Goal: Check status: Check status

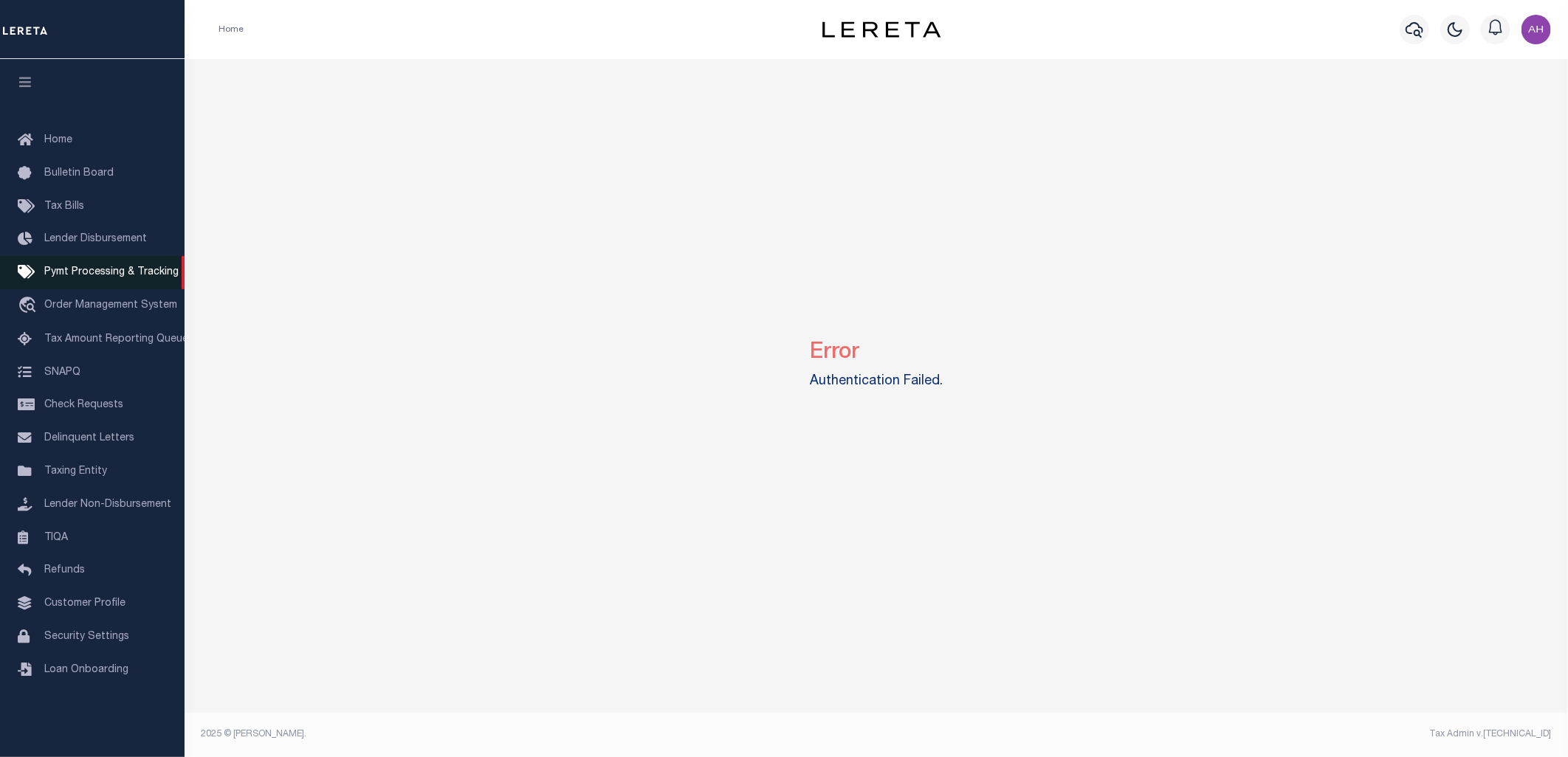
click at [148, 268] on span "Pymt Processing & Tracking" at bounding box center [111, 272] width 135 height 10
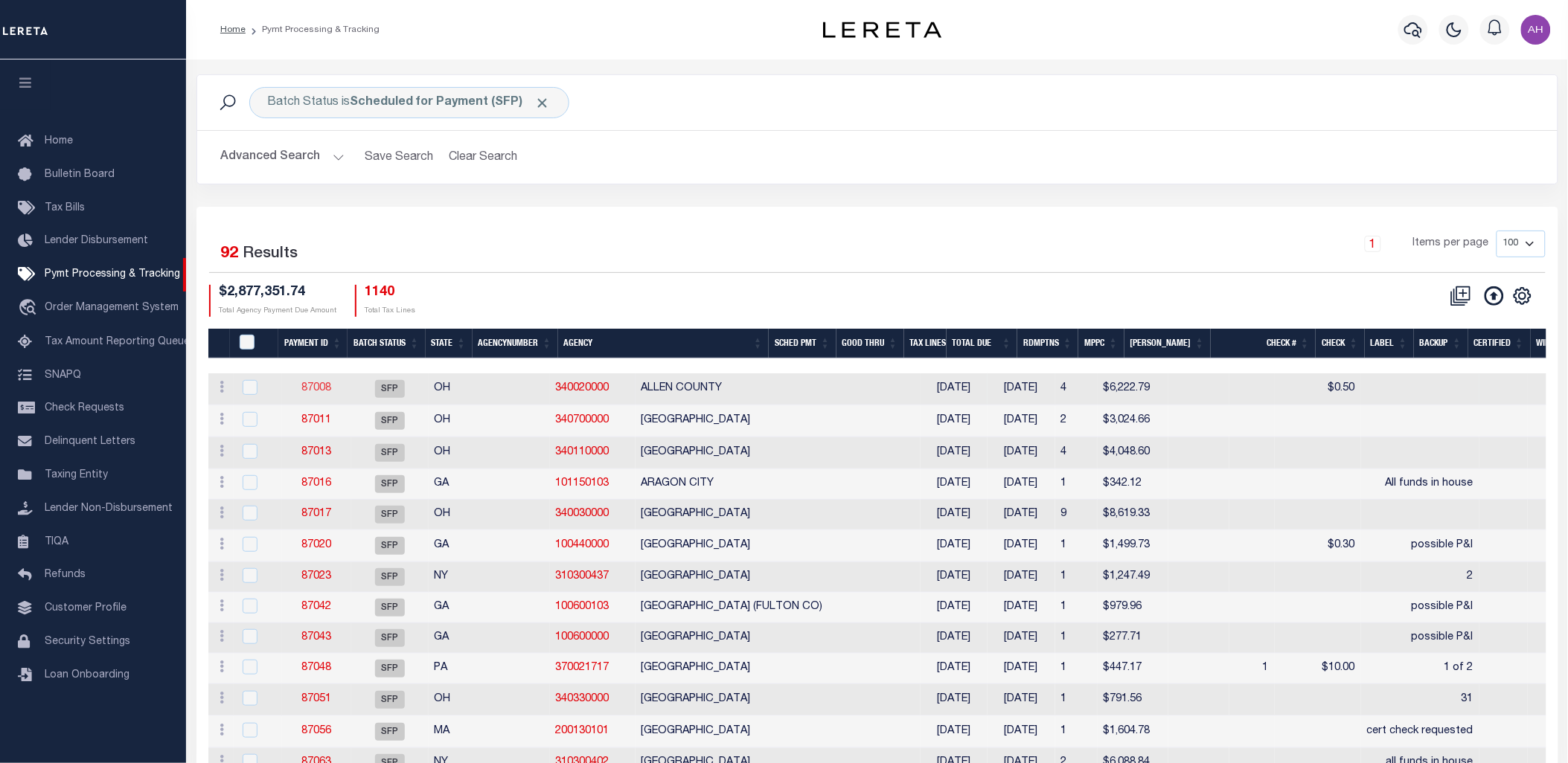
click at [310, 384] on link "87008" at bounding box center [315, 388] width 30 height 10
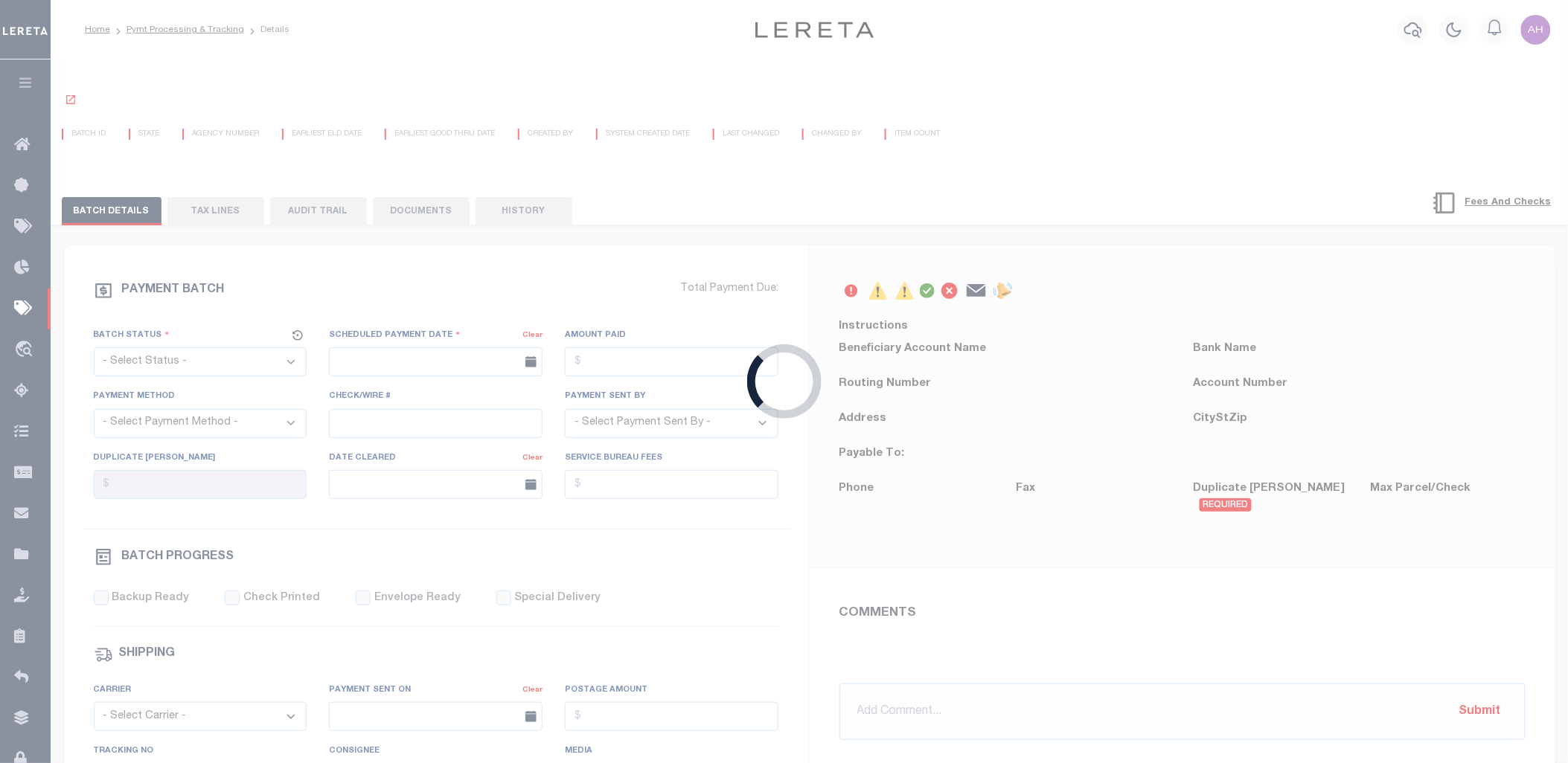
select select "SFP"
type input "[DATE]"
type input "[PERSON_NAME]"
type input "N"
radio input "true"
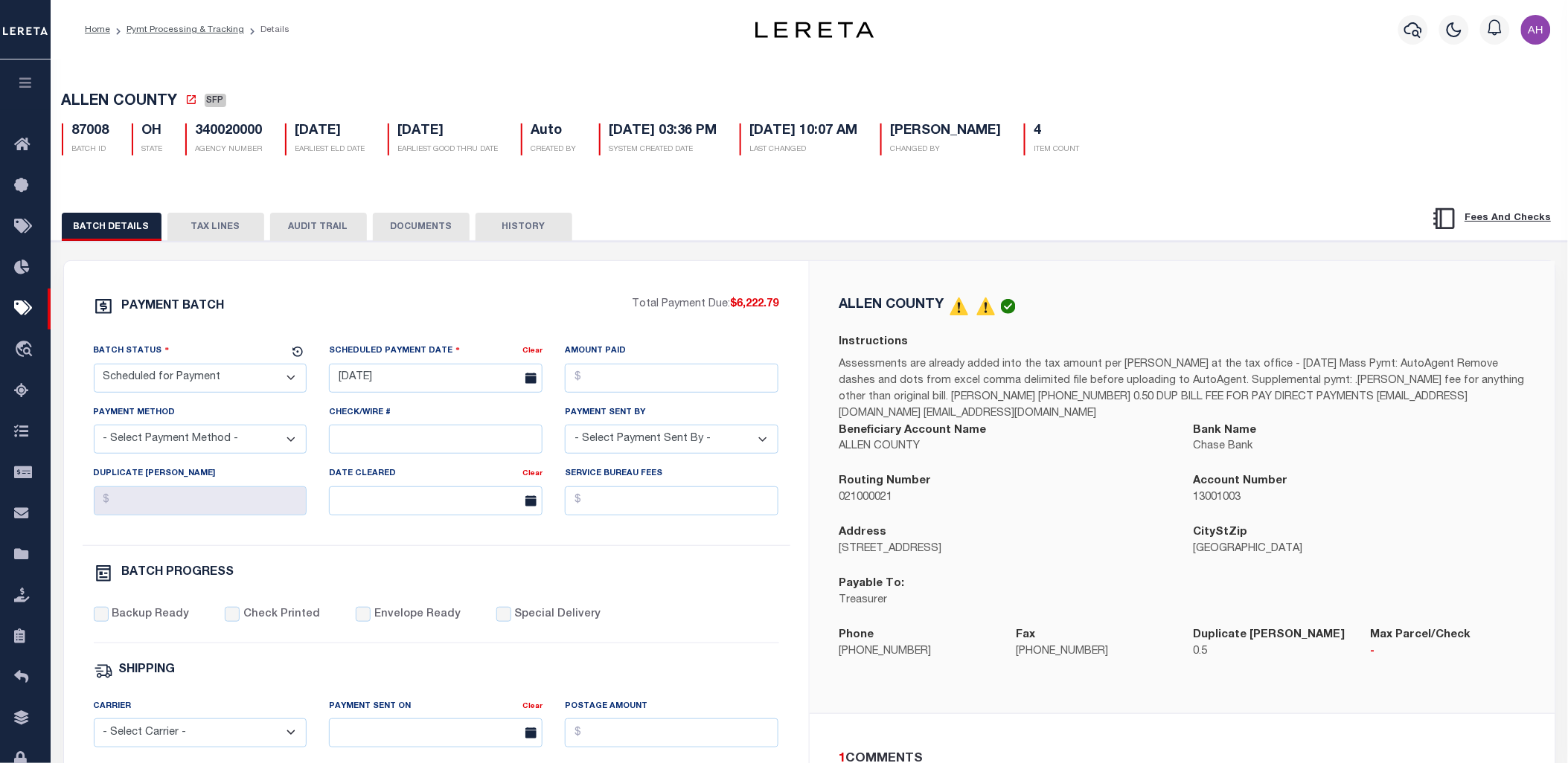
click at [188, 233] on button "TAX LINES" at bounding box center [215, 227] width 96 height 28
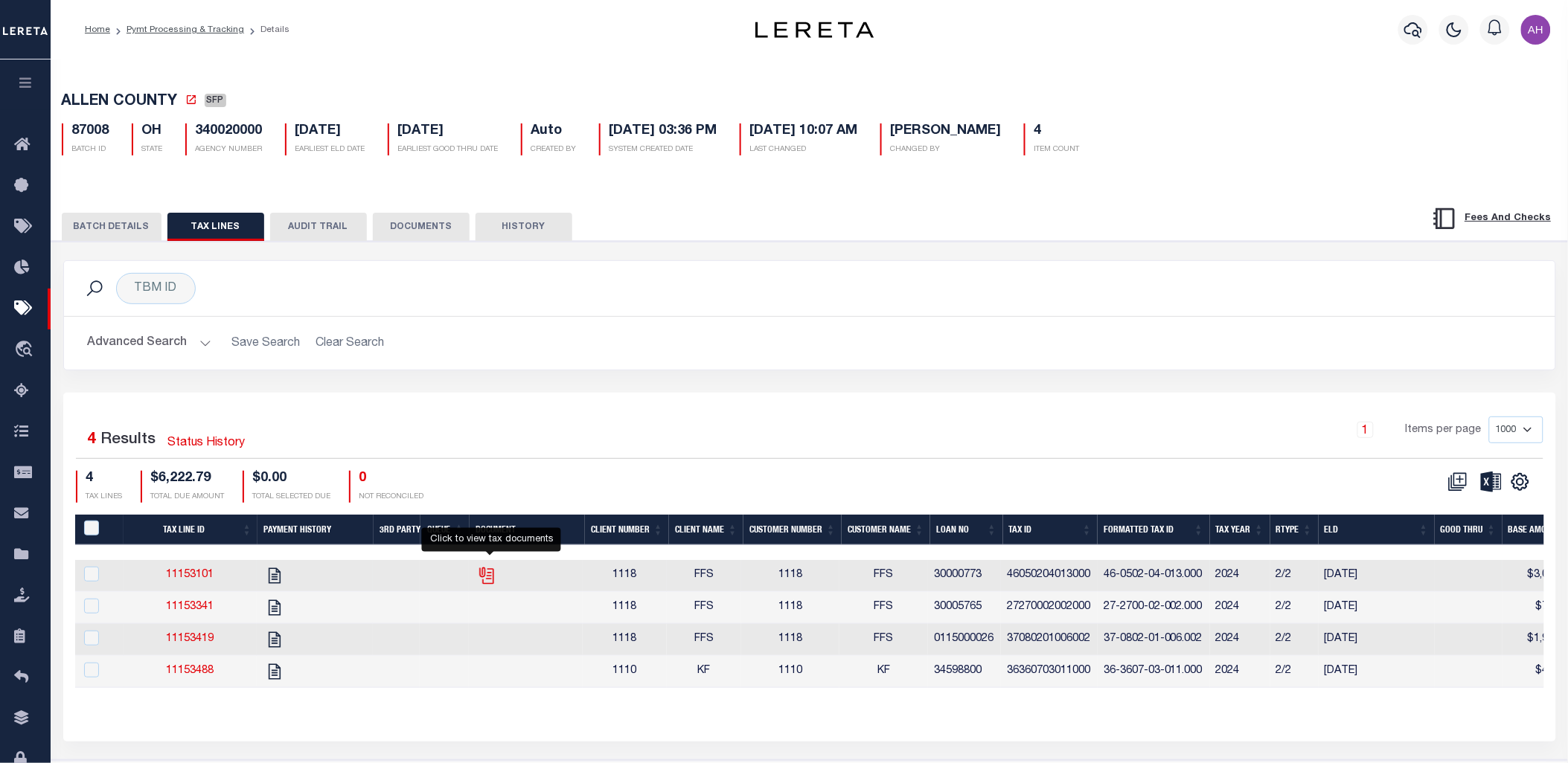
click at [495, 575] on icon "" at bounding box center [486, 575] width 20 height 20
checkbox input "true"
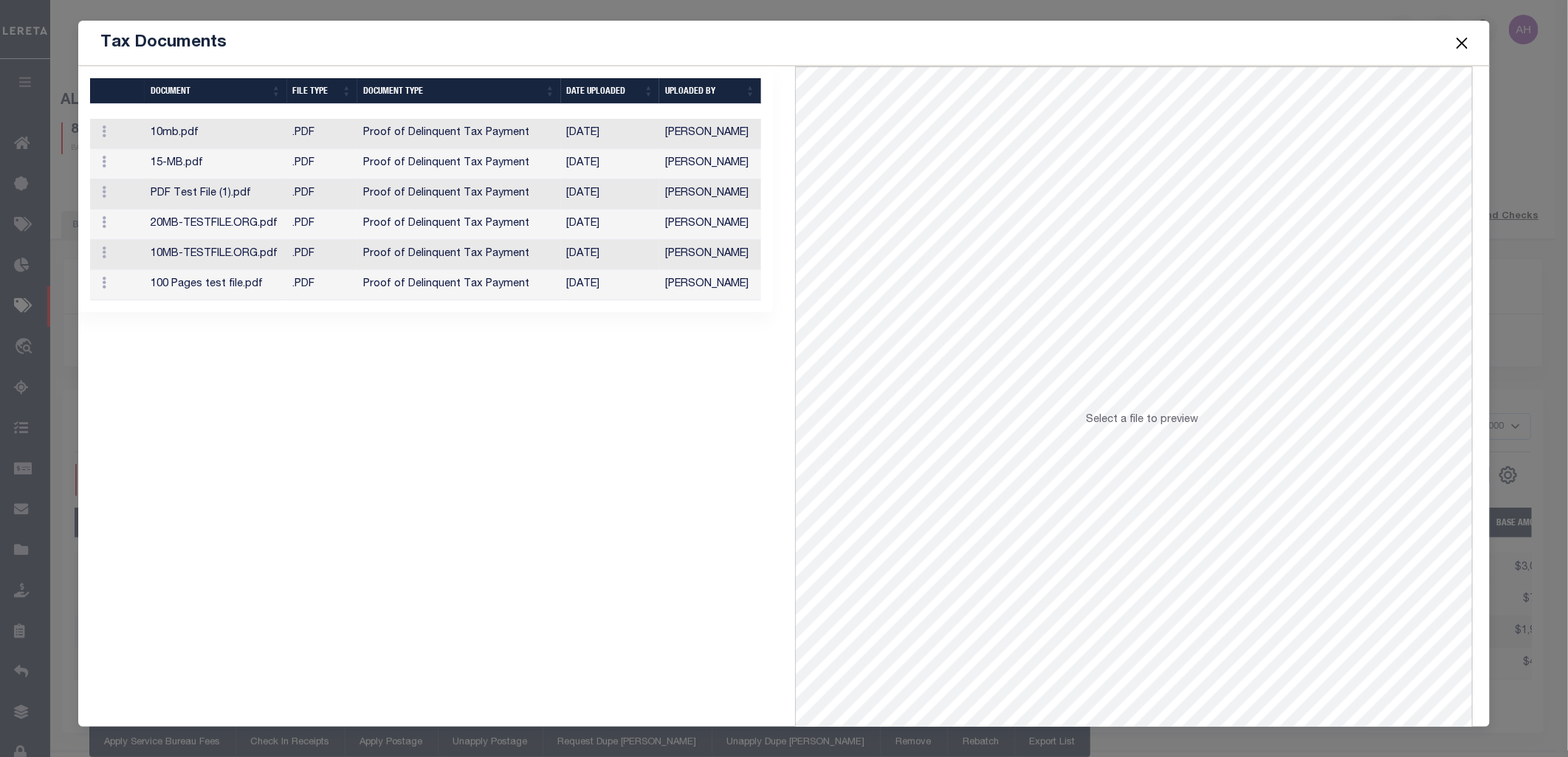
click at [527, 140] on td "Proof of Delinquent Tax Payment" at bounding box center [459, 134] width 203 height 30
click at [439, 165] on td "Proof of Delinquent Tax Payment" at bounding box center [459, 164] width 203 height 30
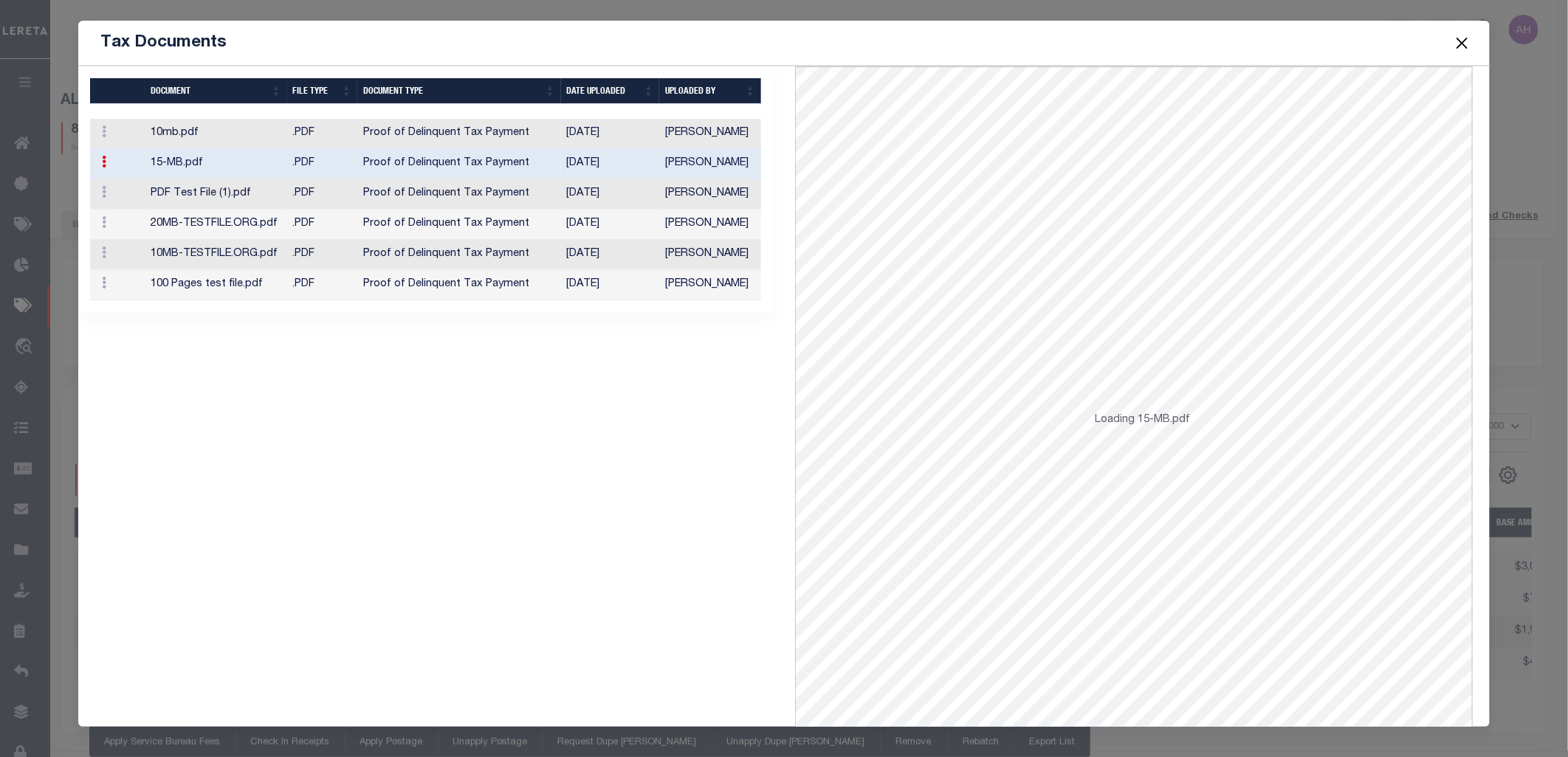
click at [439, 193] on td "Proof of Delinquent Tax Payment" at bounding box center [459, 195] width 203 height 30
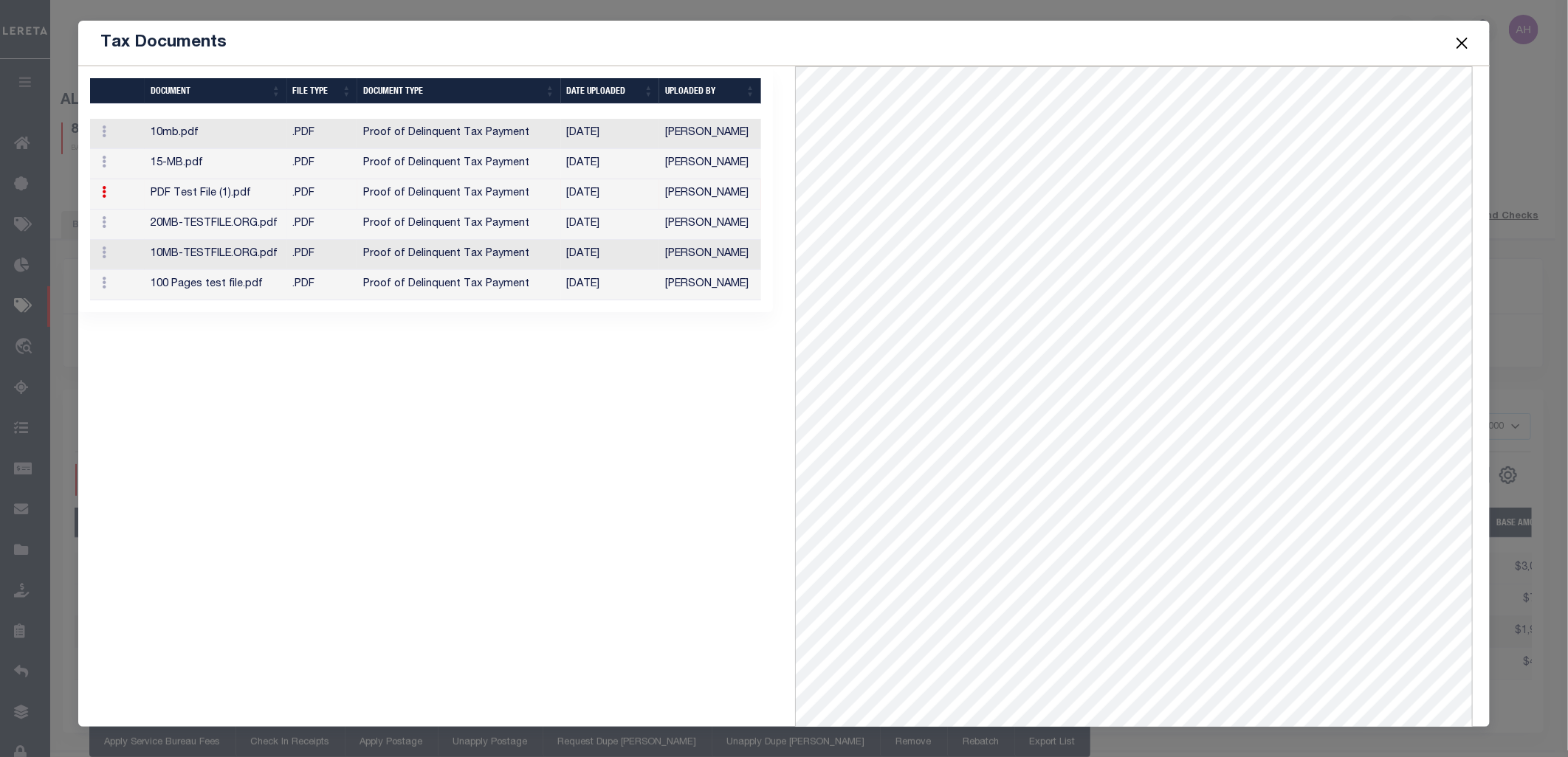
click at [520, 229] on td "Proof of Delinquent Tax Payment" at bounding box center [459, 225] width 203 height 30
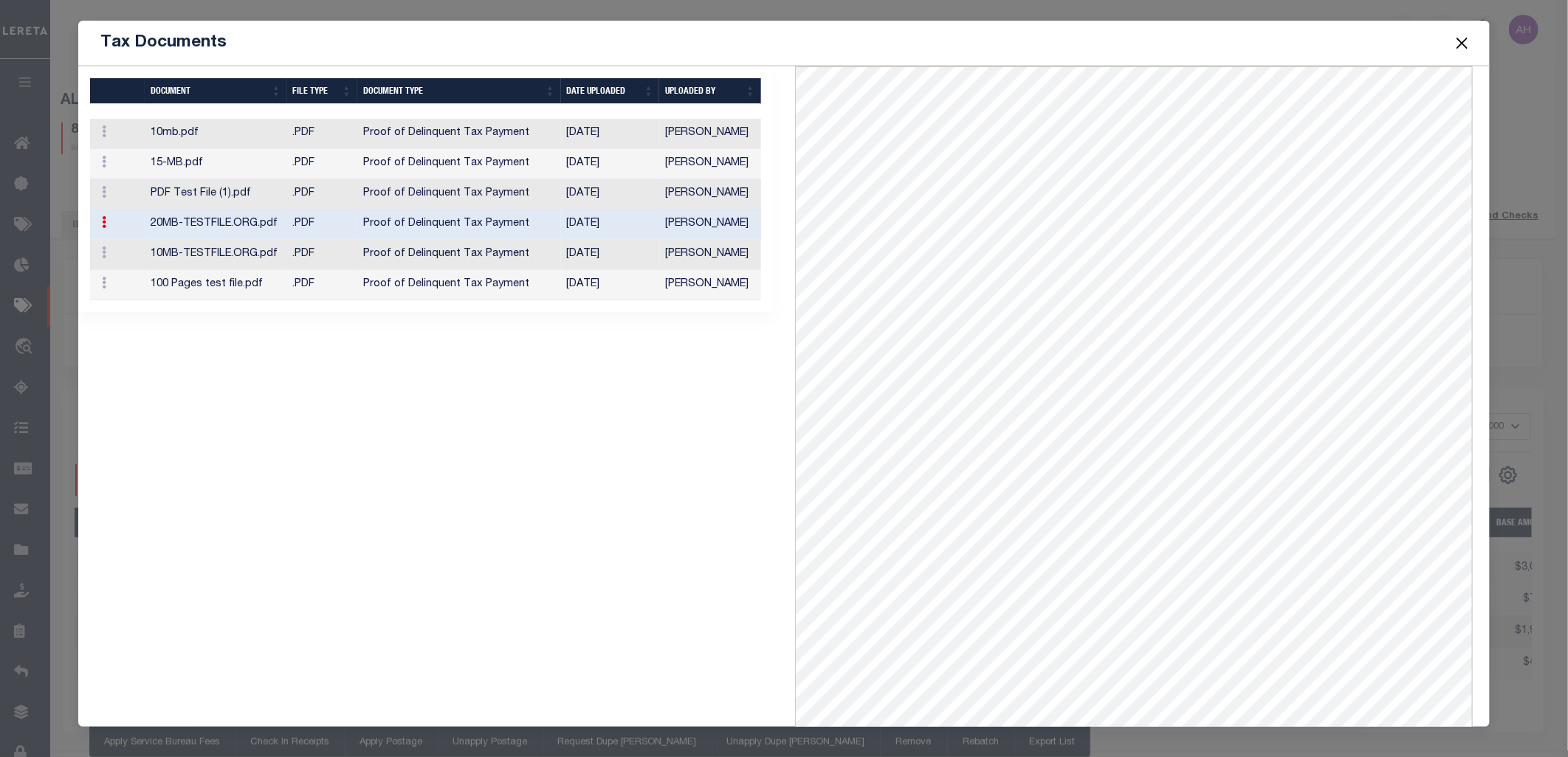
click at [536, 189] on td "Proof of Delinquent Tax Payment" at bounding box center [459, 195] width 203 height 30
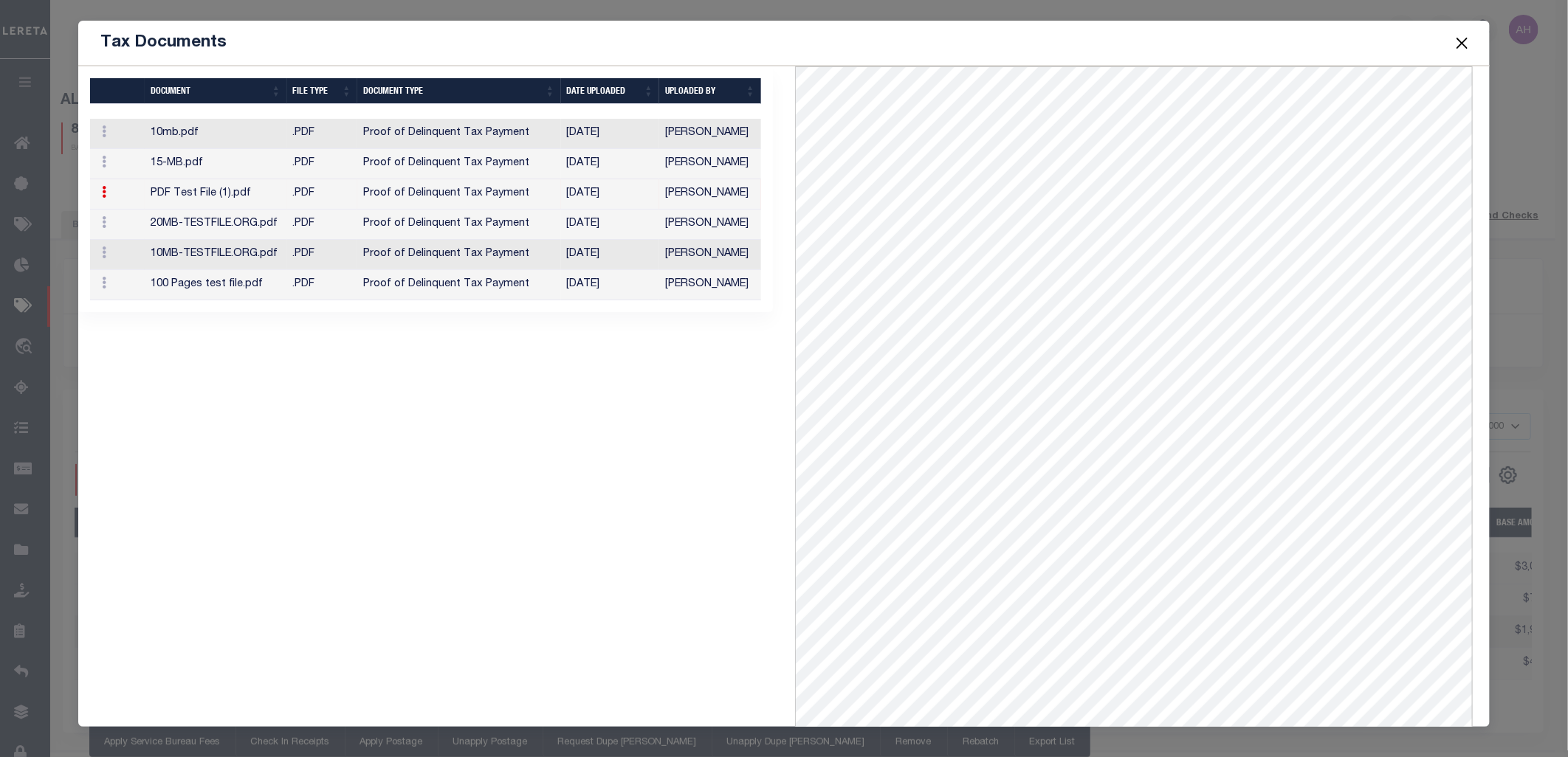
click at [515, 190] on td "Proof of Delinquent Tax Payment" at bounding box center [459, 195] width 203 height 30
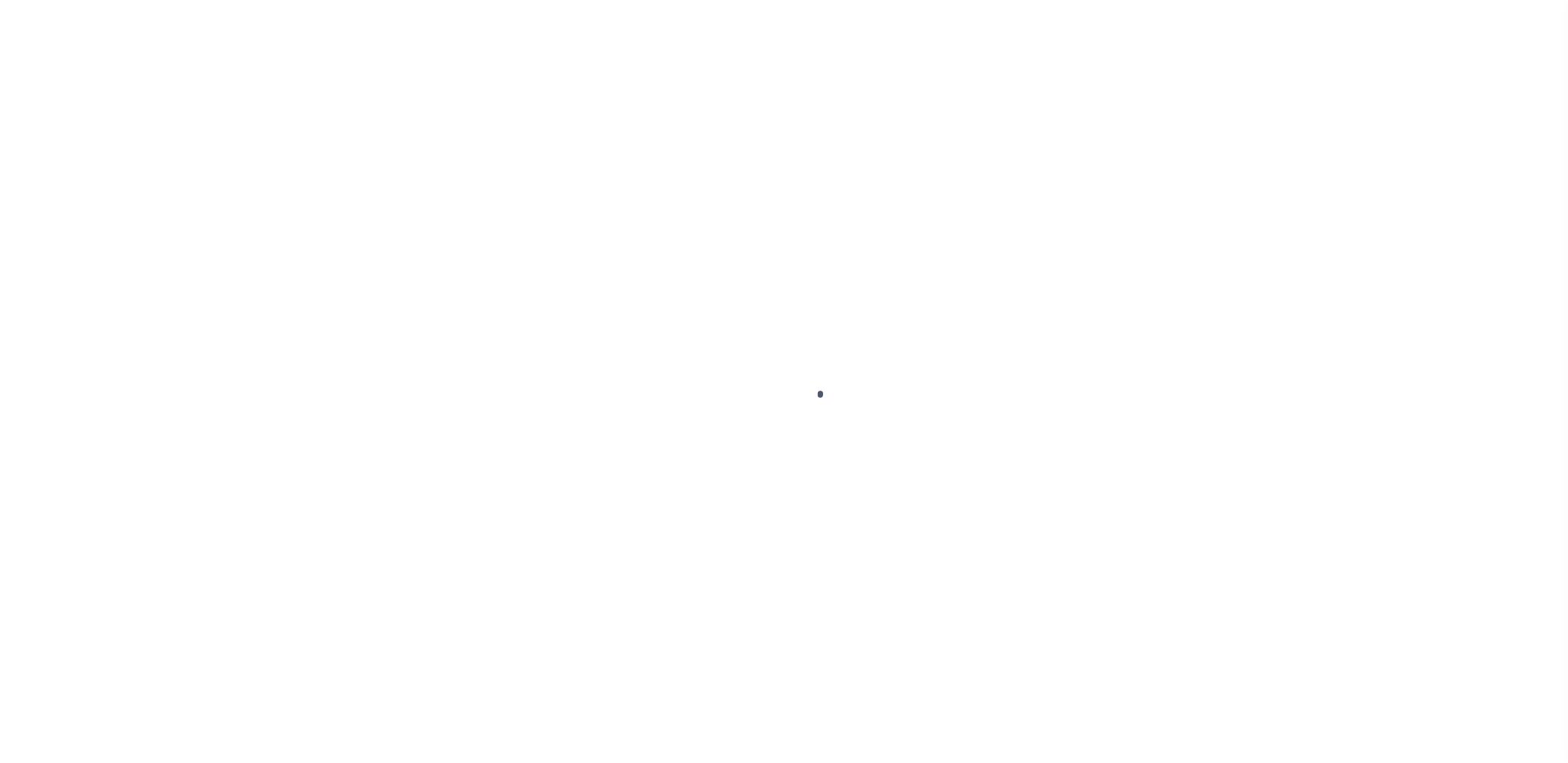
select select "SFP"
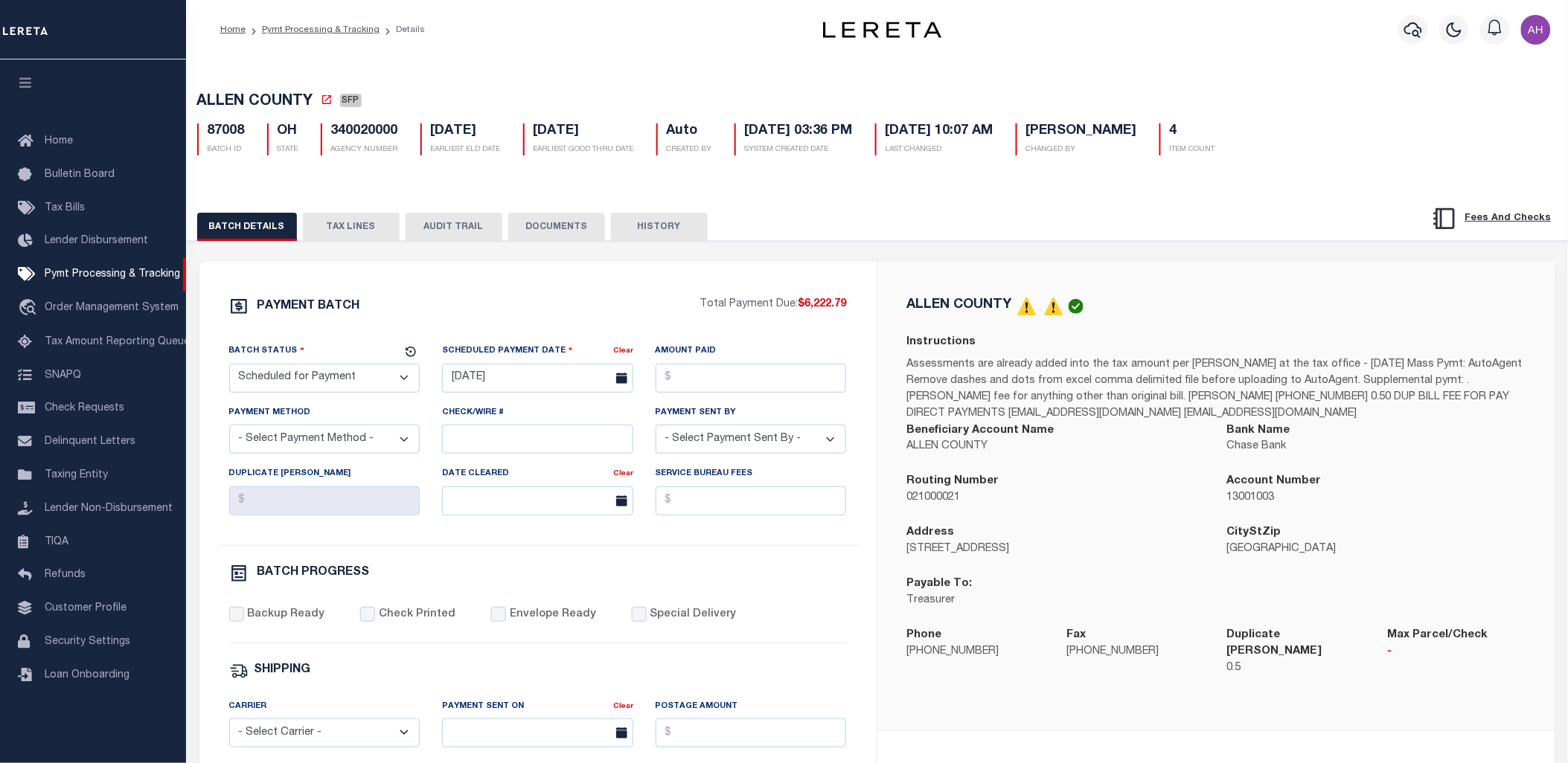
click at [352, 220] on button "TAX LINES" at bounding box center [350, 227] width 96 height 28
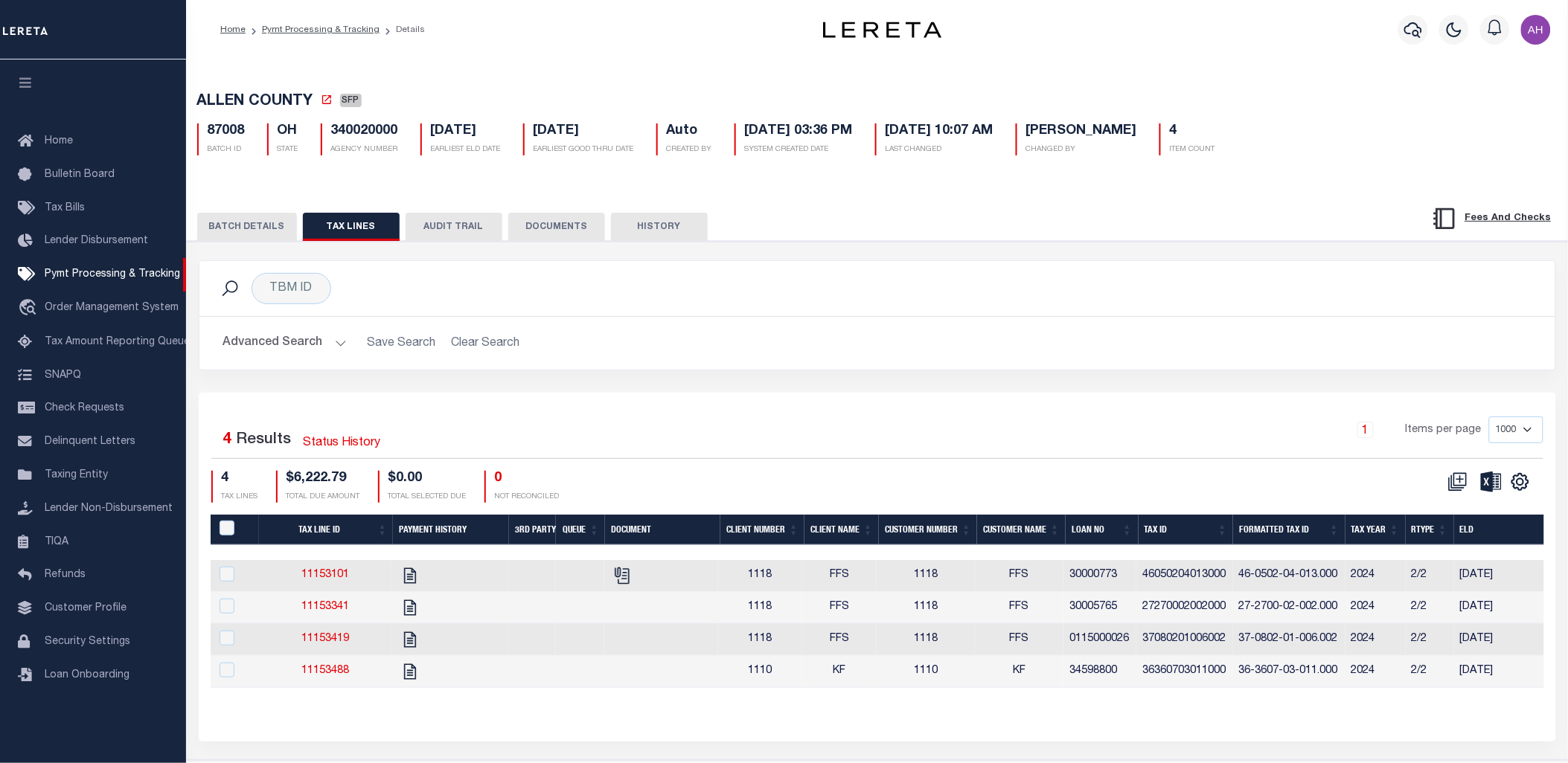
scroll to position [55, 0]
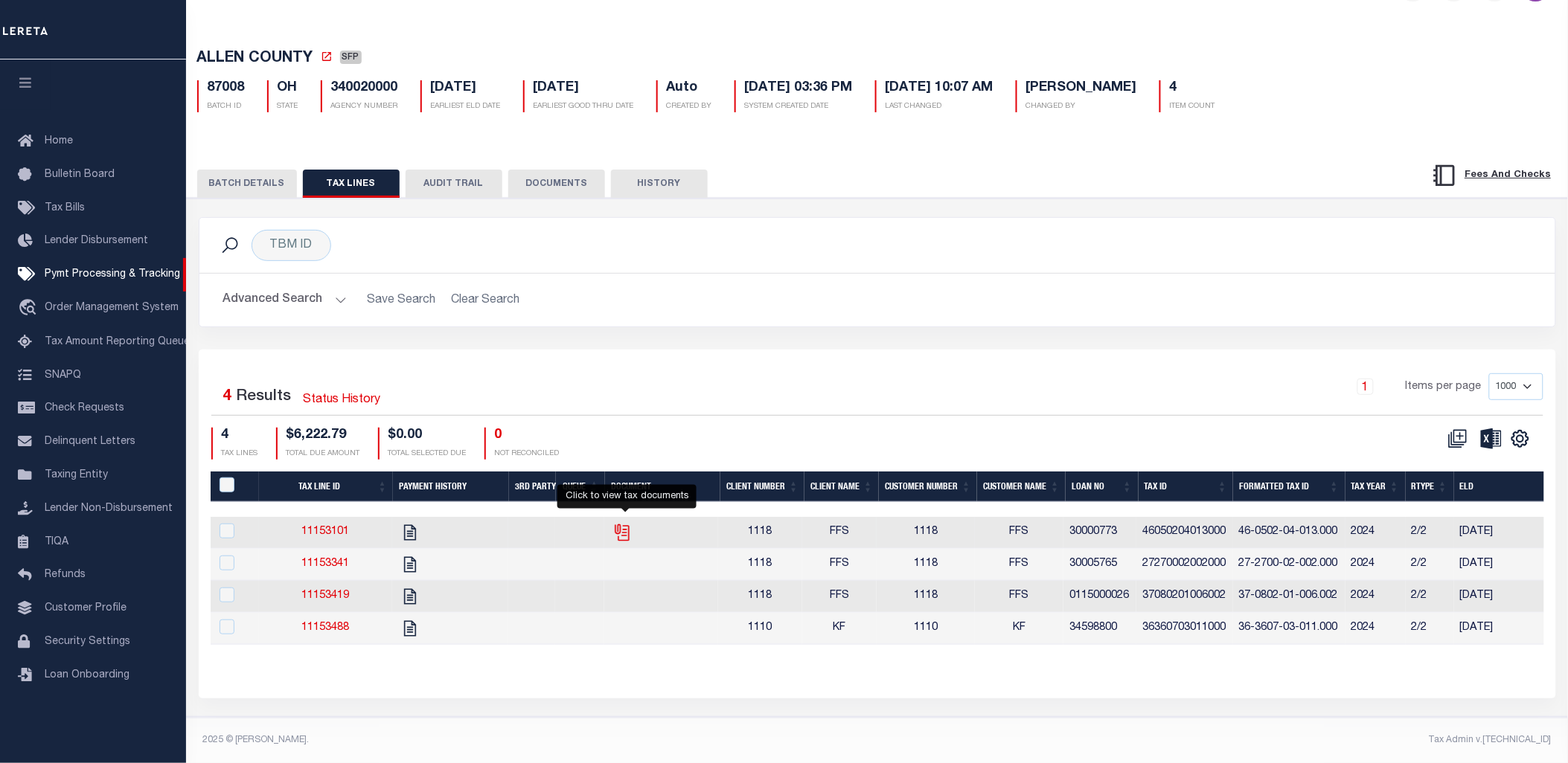
click at [625, 524] on icon "" at bounding box center [622, 532] width 20 height 20
checkbox input "true"
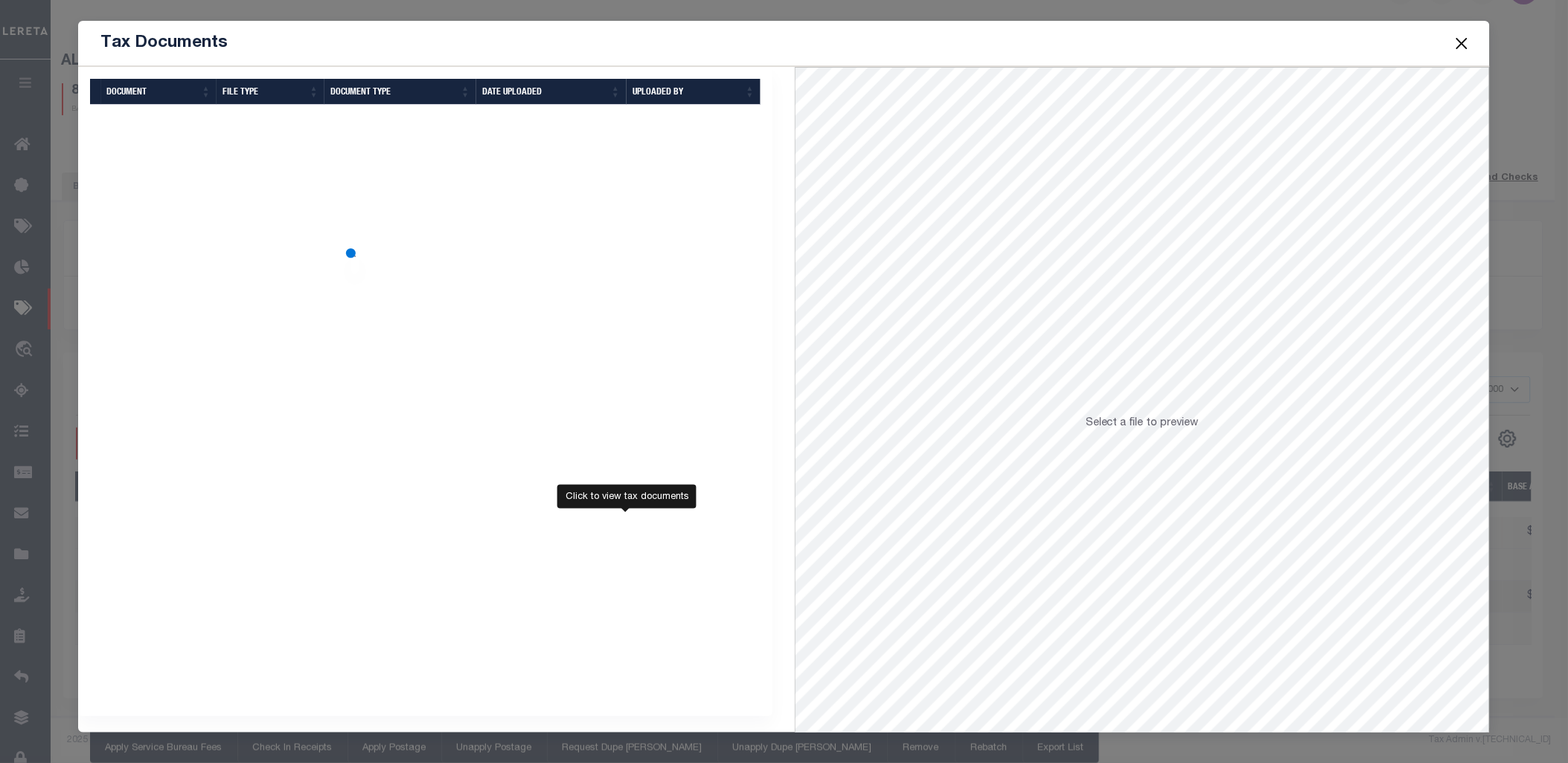
scroll to position [53, 0]
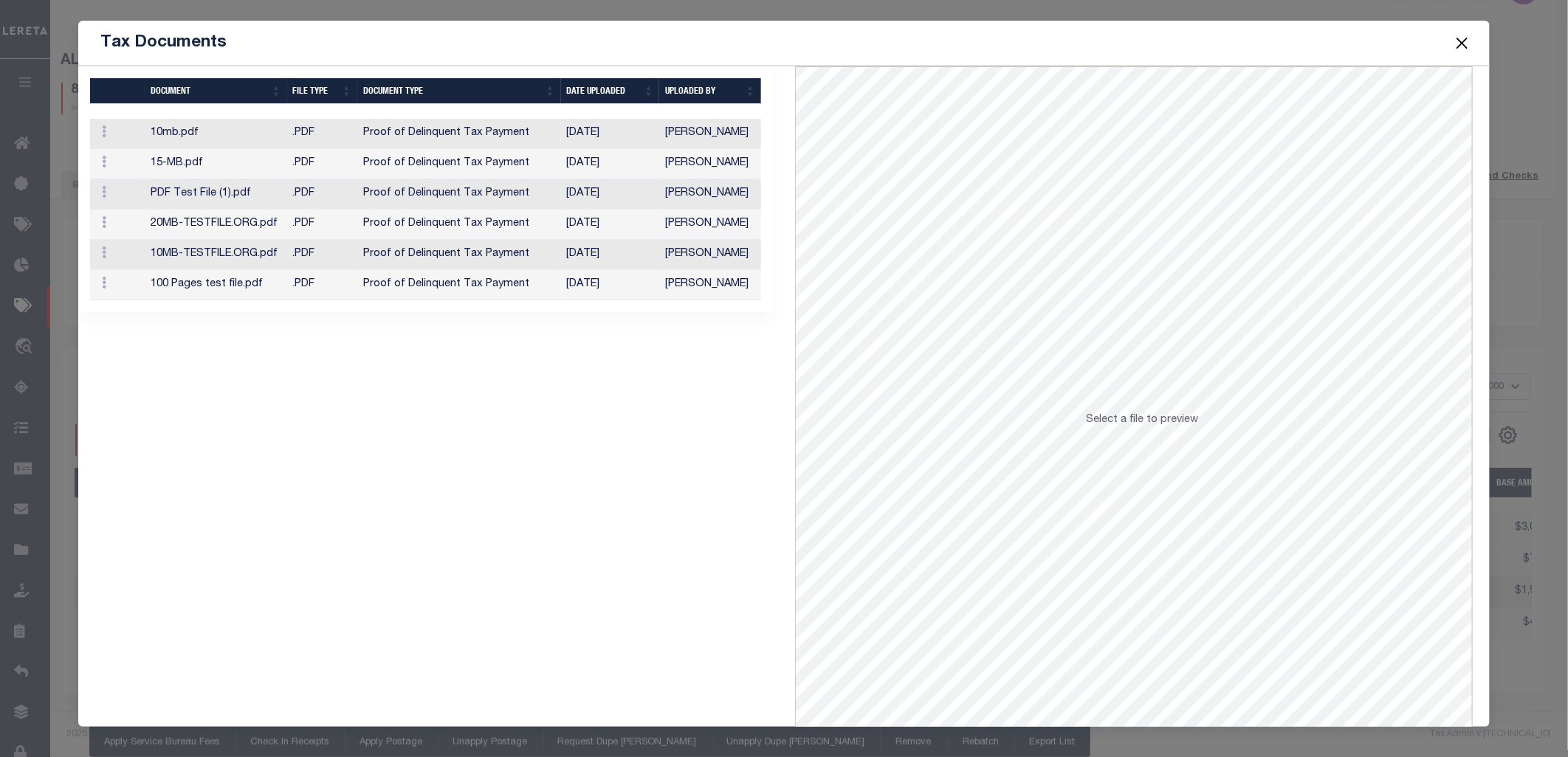
click at [401, 200] on td "Proof of Delinquent Tax Payment" at bounding box center [459, 195] width 203 height 30
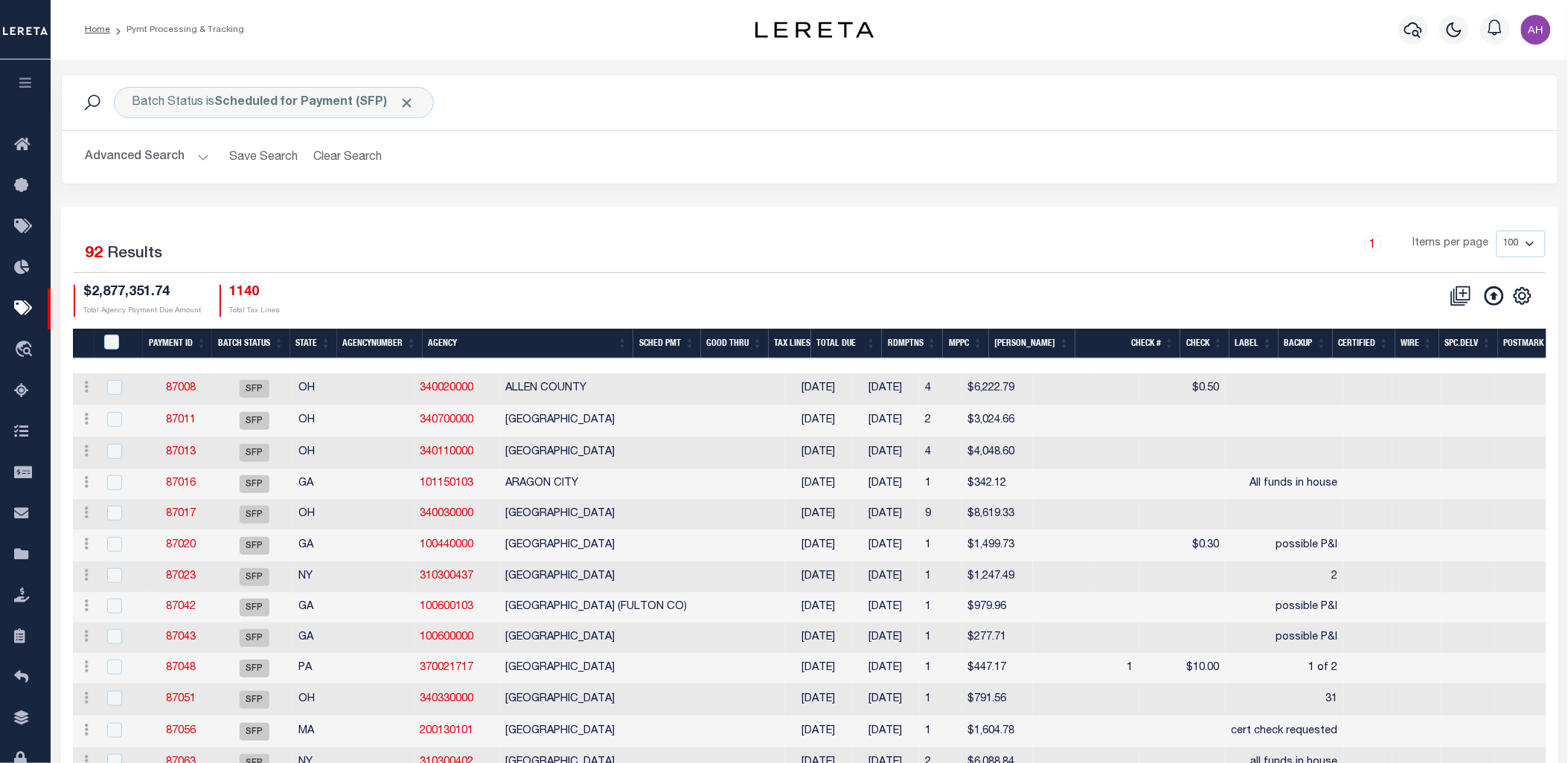
click at [24, 87] on icon "button" at bounding box center [26, 83] width 17 height 14
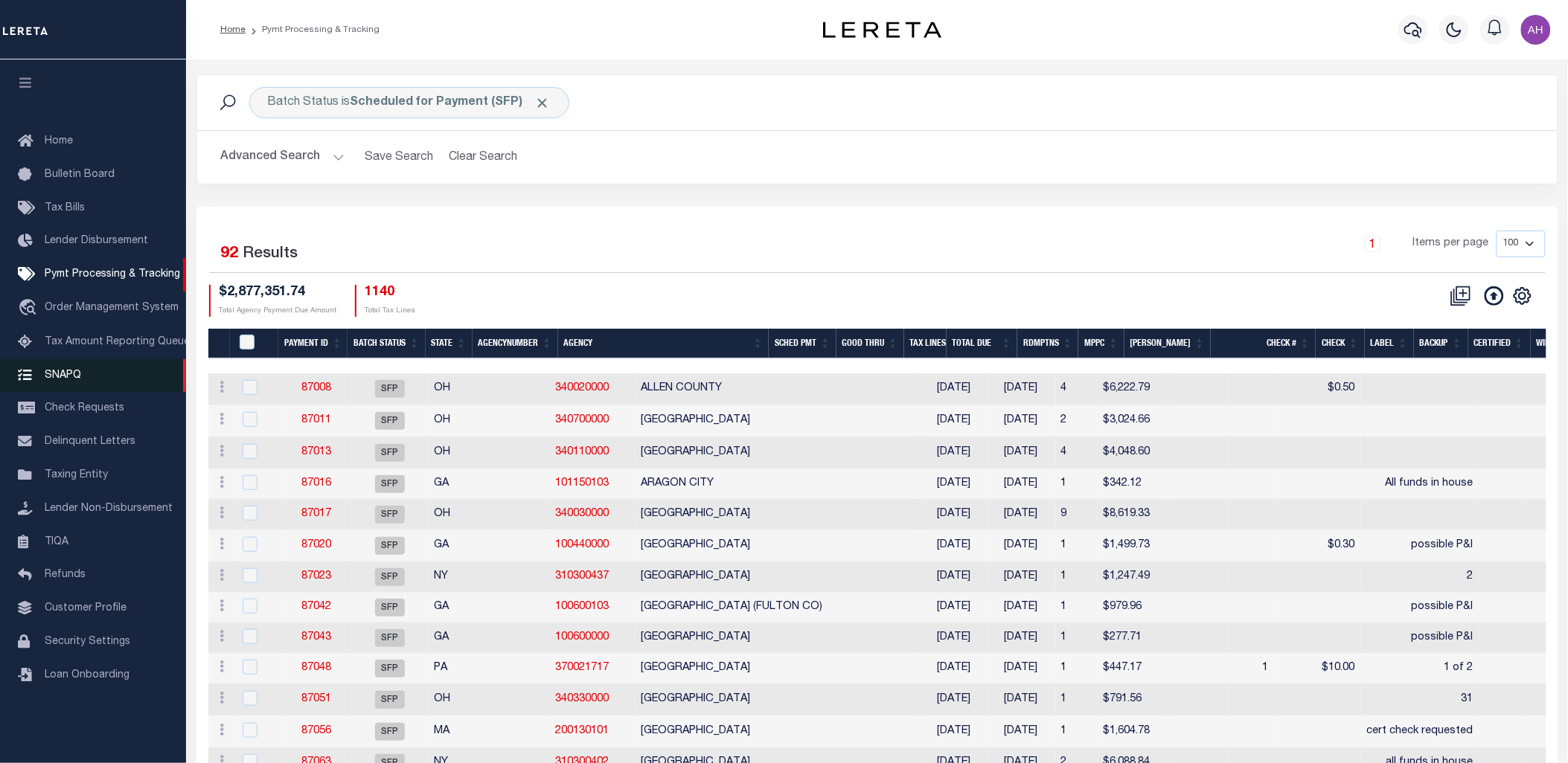
click at [73, 380] on span "SNAPQ" at bounding box center [62, 375] width 37 height 10
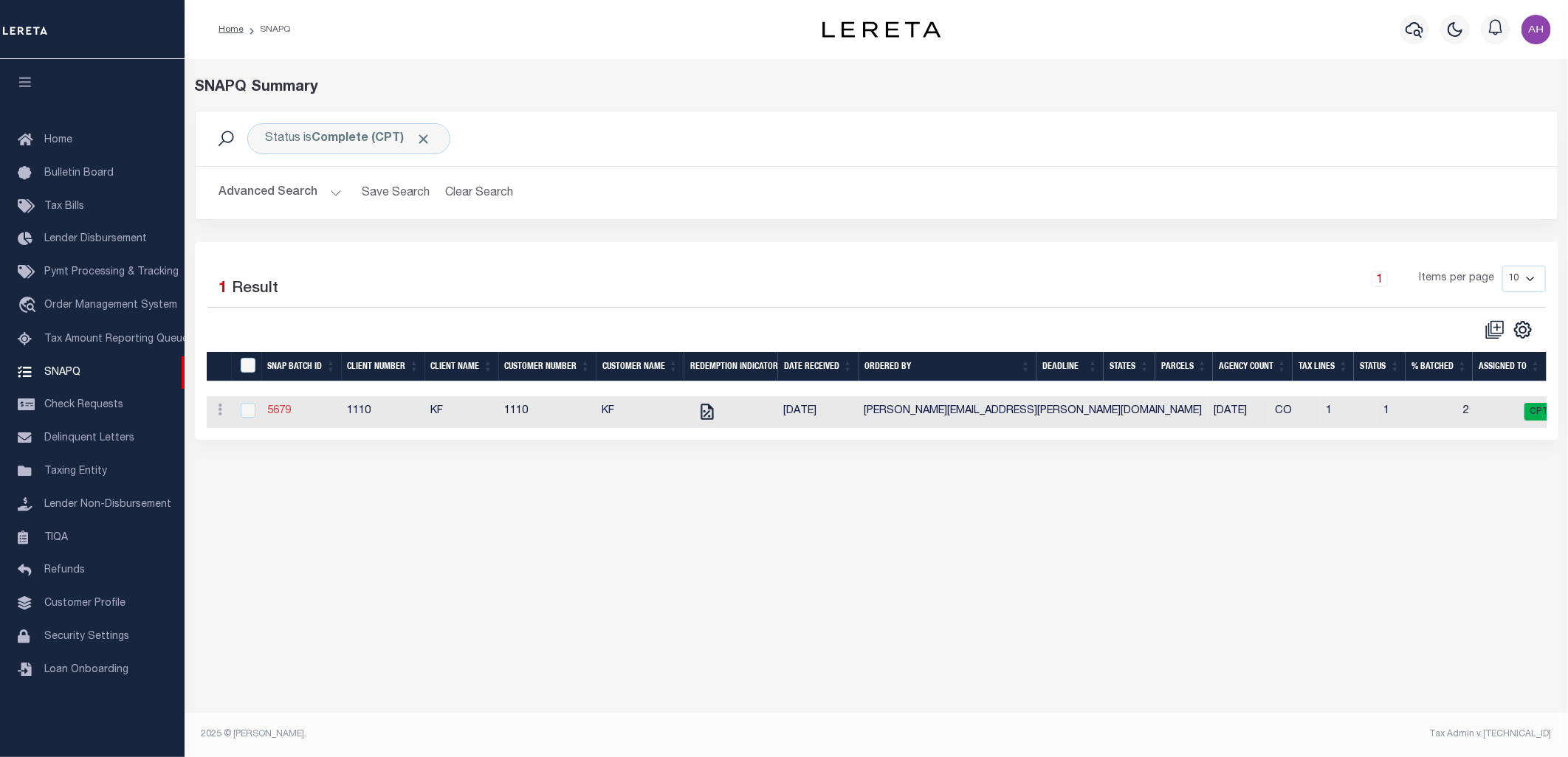
click at [288, 409] on link "5679" at bounding box center [279, 411] width 24 height 10
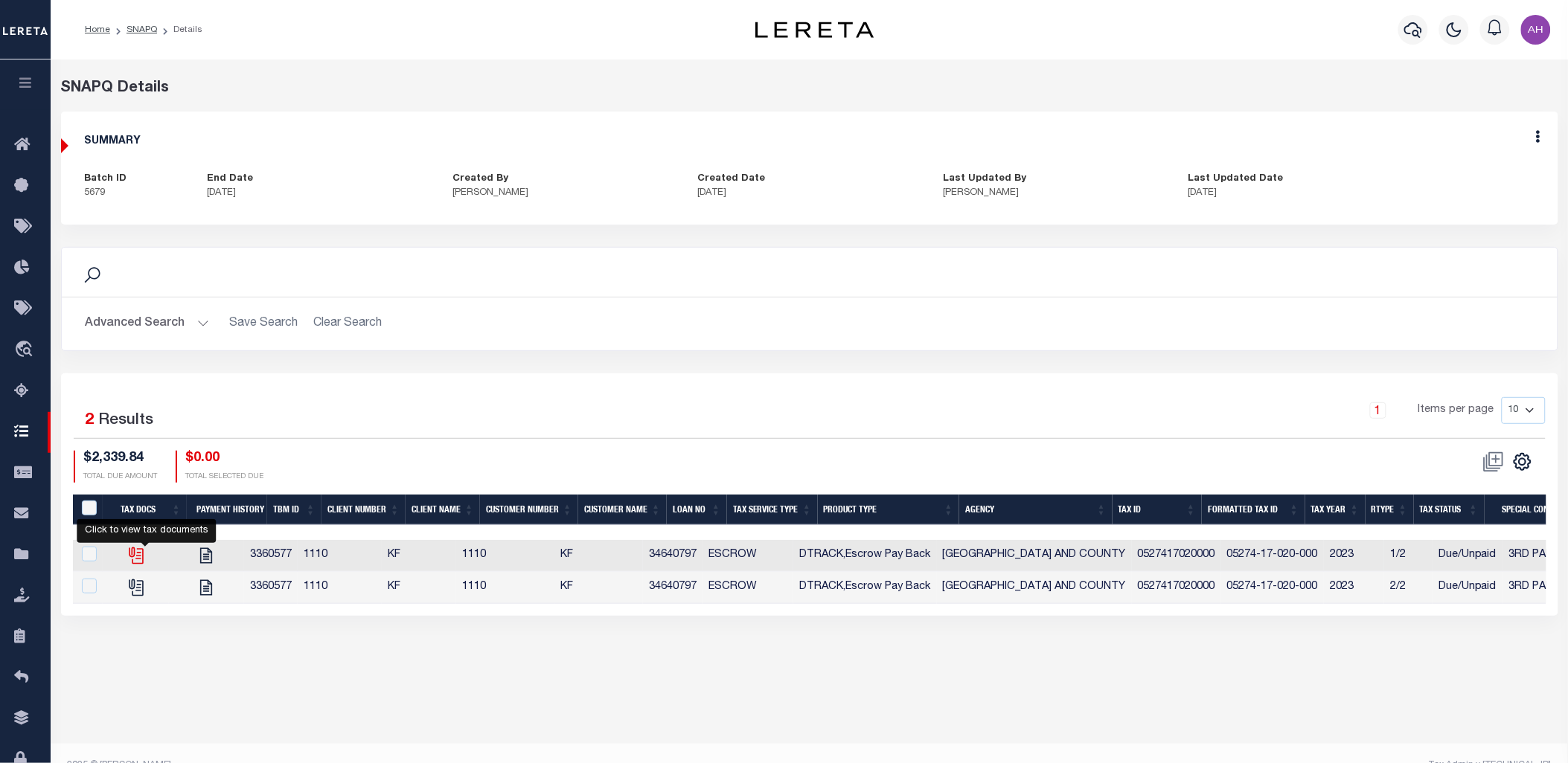
click at [138, 549] on icon "" at bounding box center [135, 553] width 12 height 12
checkbox input "true"
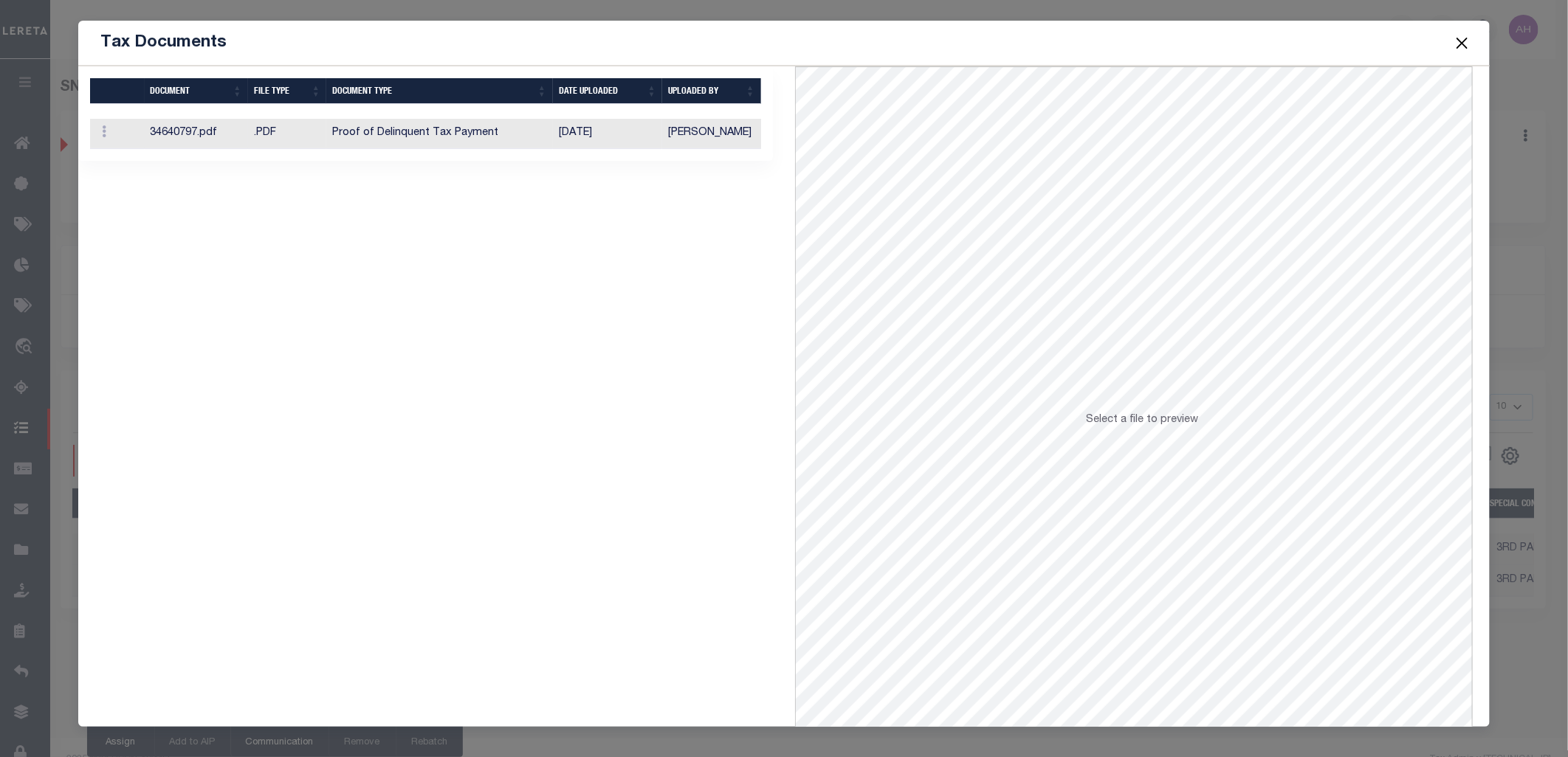
click at [536, 138] on td "Proof of Delinquent Tax Payment" at bounding box center [439, 134] width 226 height 30
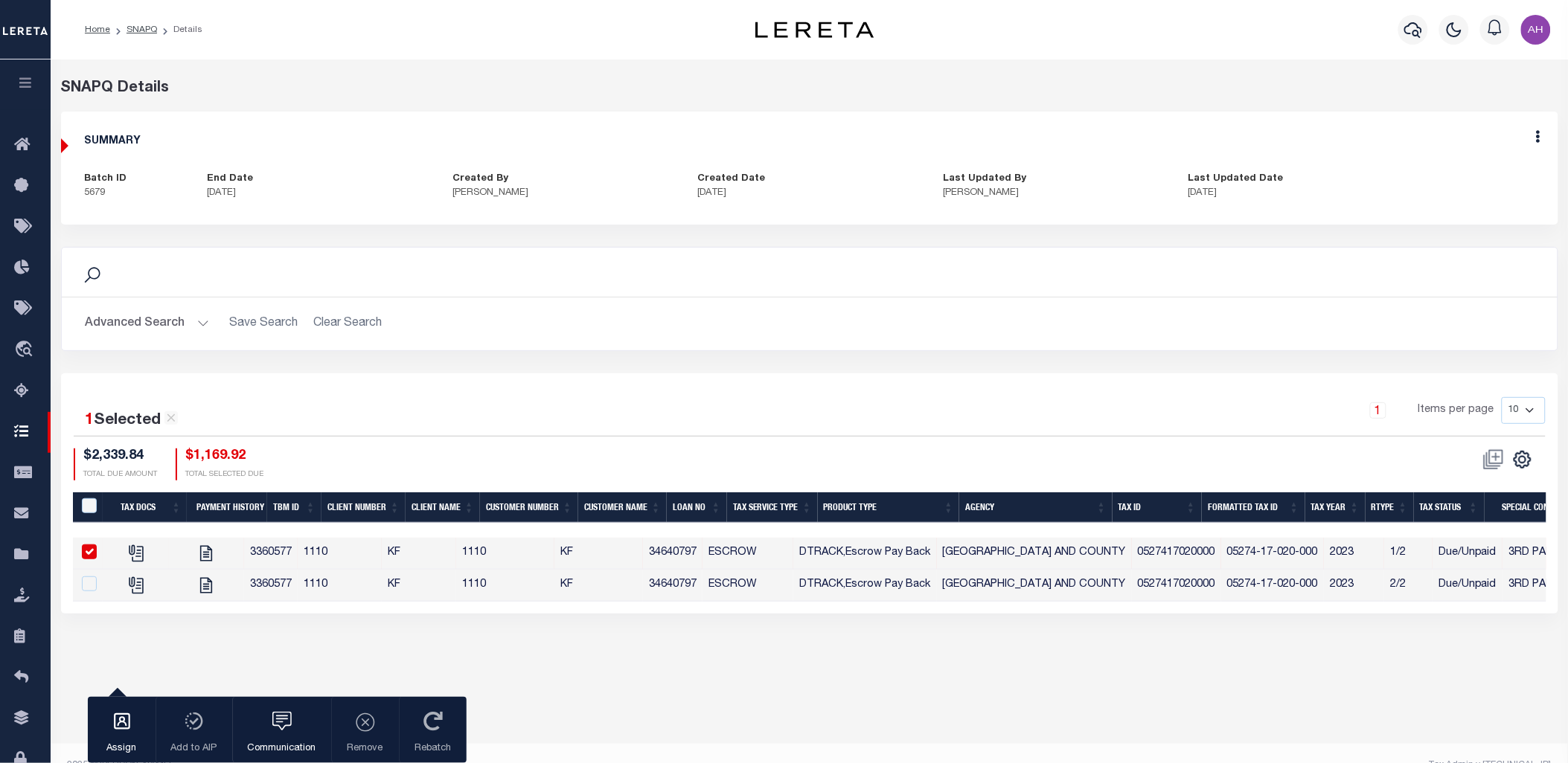
click at [541, 139] on h5 "SUMMARY" at bounding box center [809, 142] width 1449 height 13
